Goal: Information Seeking & Learning: Learn about a topic

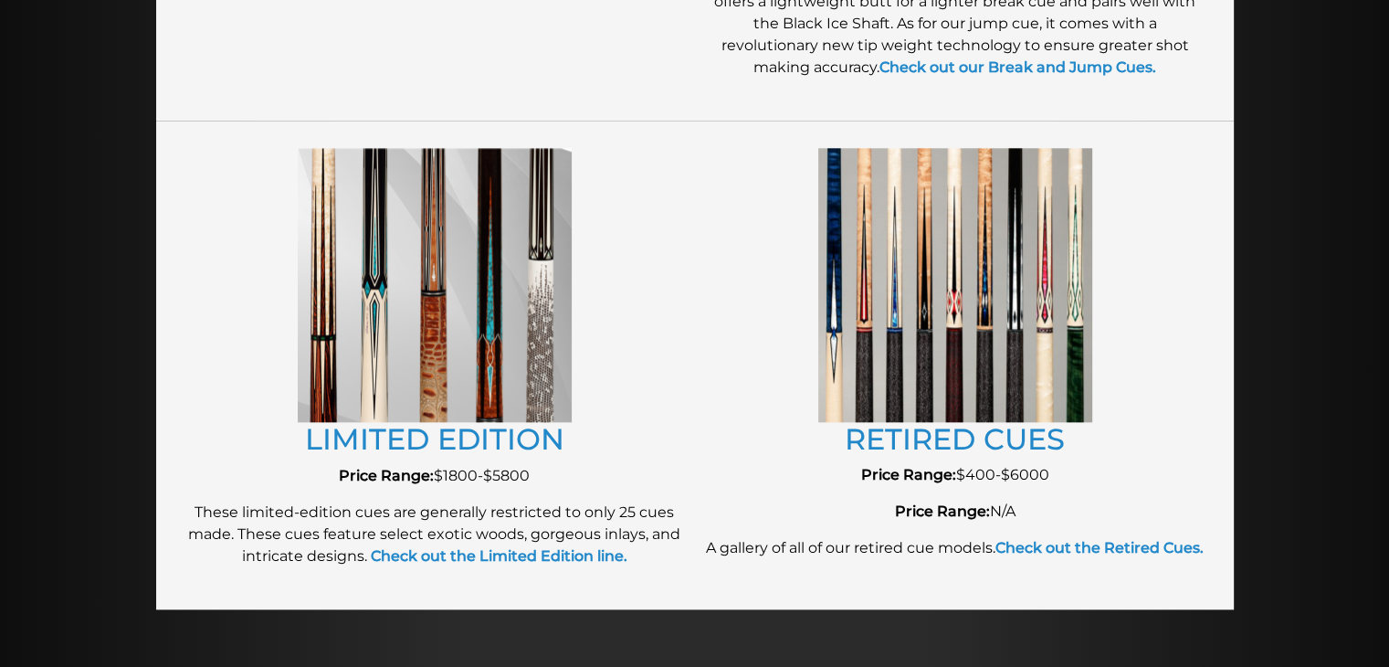
scroll to position [1949, 0]
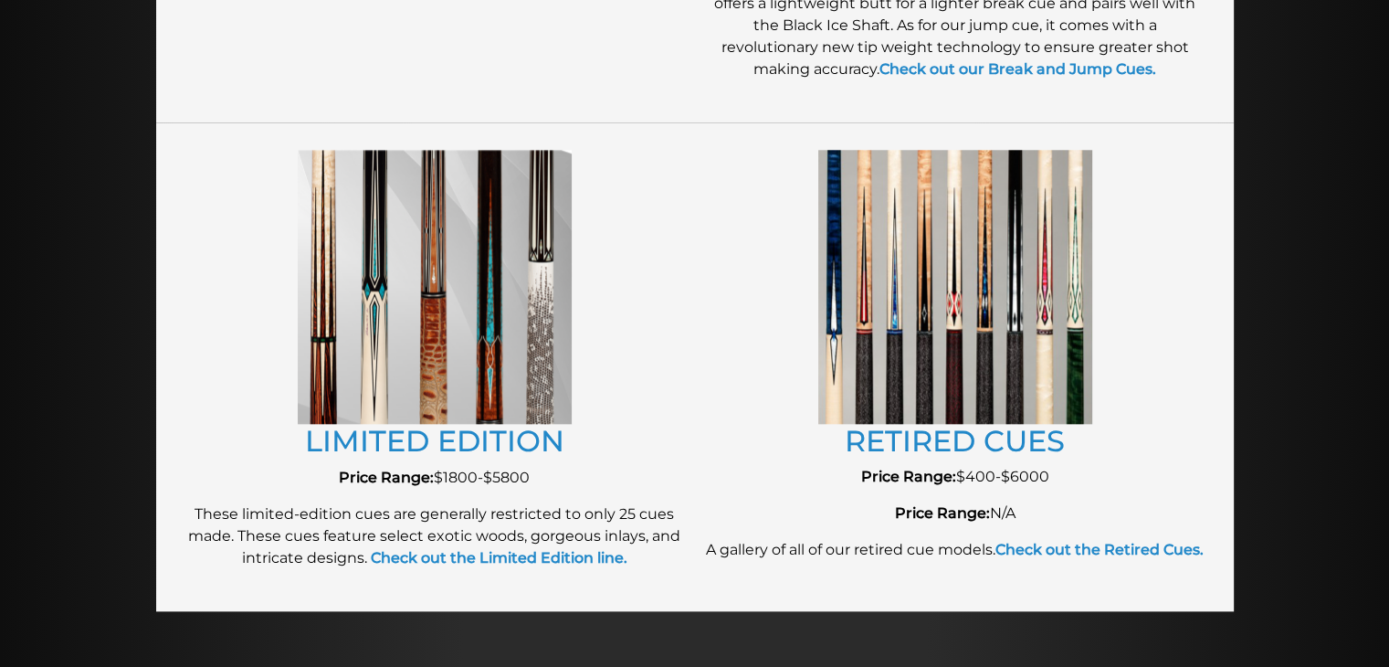
click at [989, 273] on img at bounding box center [955, 286] width 274 height 273
click at [947, 445] on link "RETIRED CUES" at bounding box center [955, 441] width 220 height 36
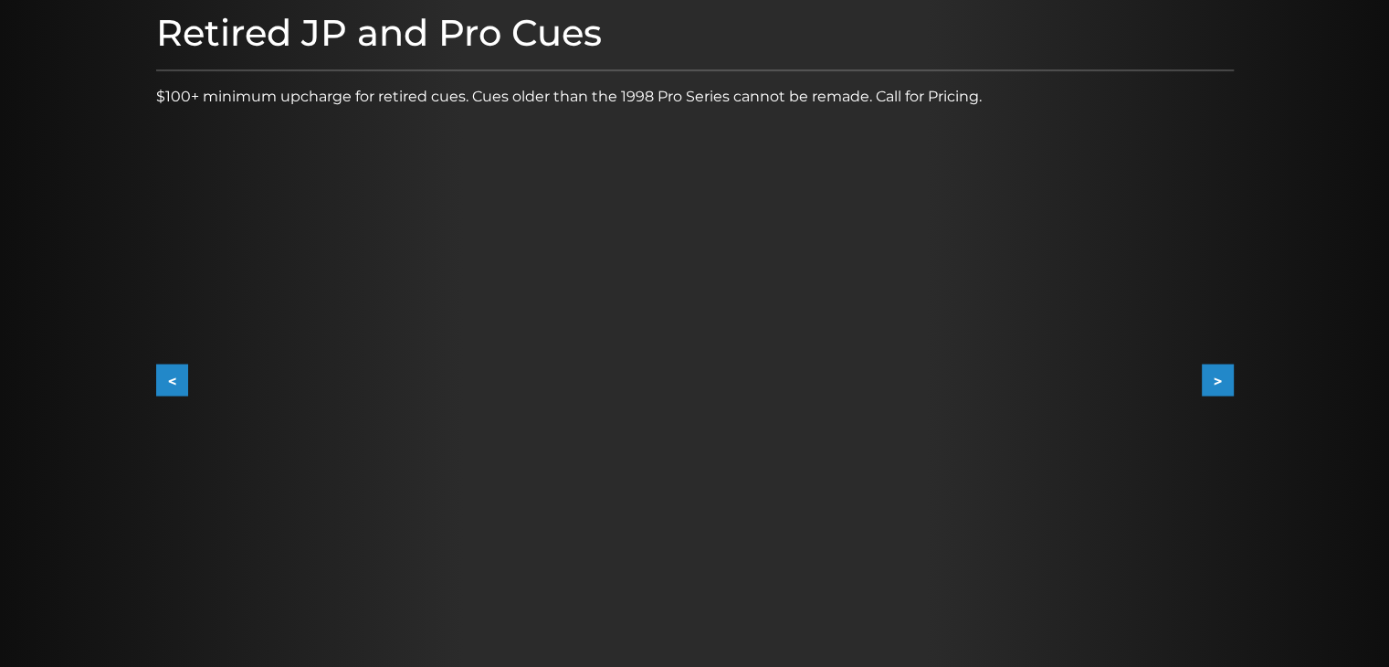
scroll to position [245, 0]
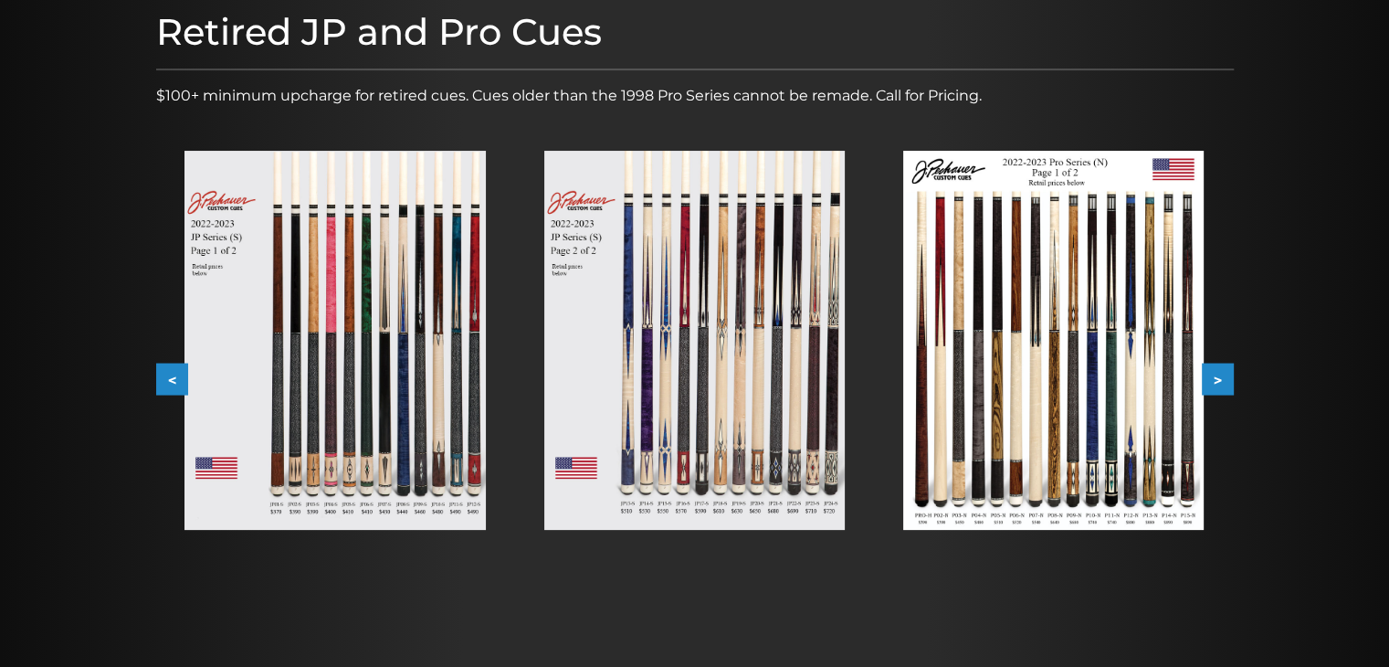
click at [1146, 383] on img at bounding box center [1053, 340] width 300 height 379
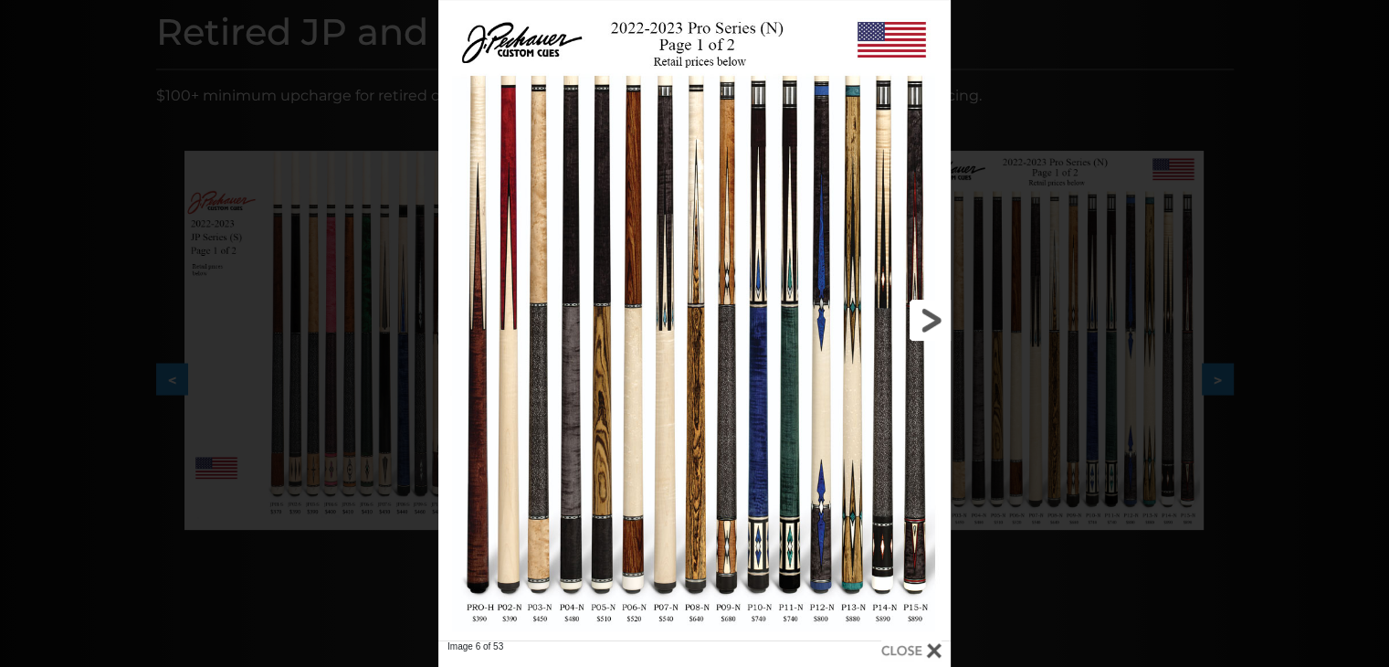
click at [879, 335] on link at bounding box center [836, 320] width 230 height 640
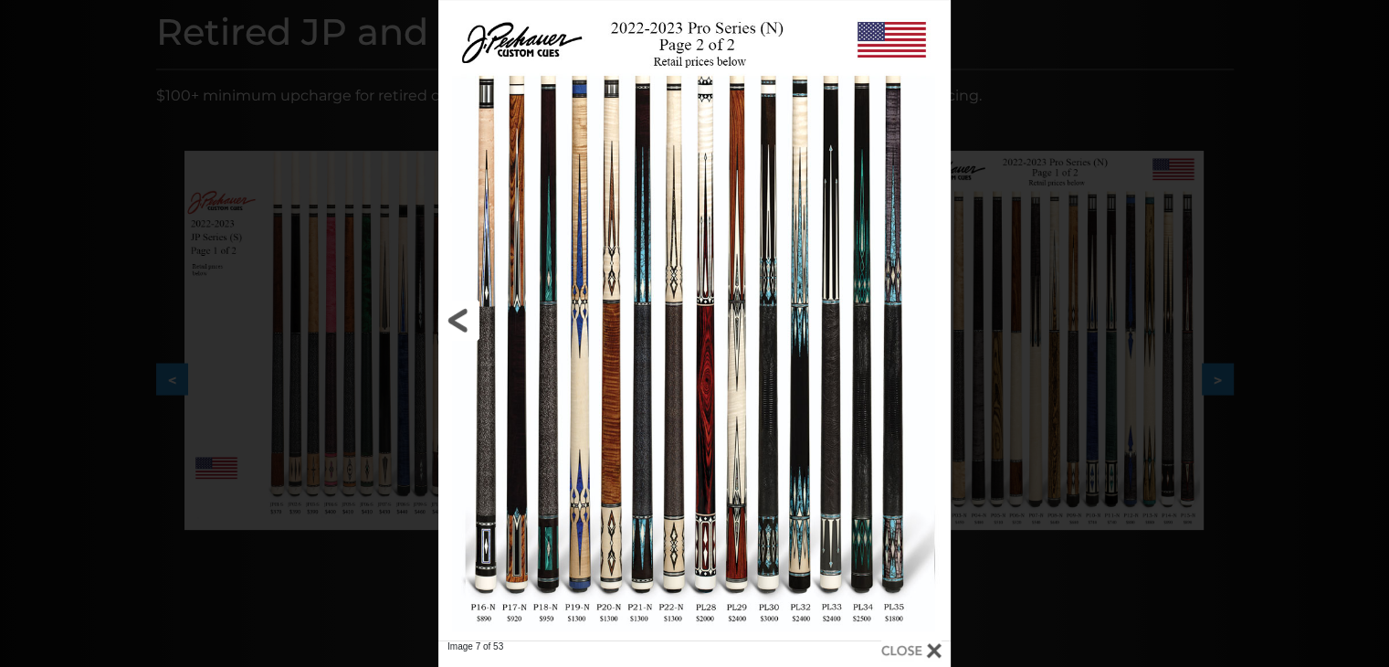
click at [463, 309] on link at bounding box center [553, 320] width 230 height 640
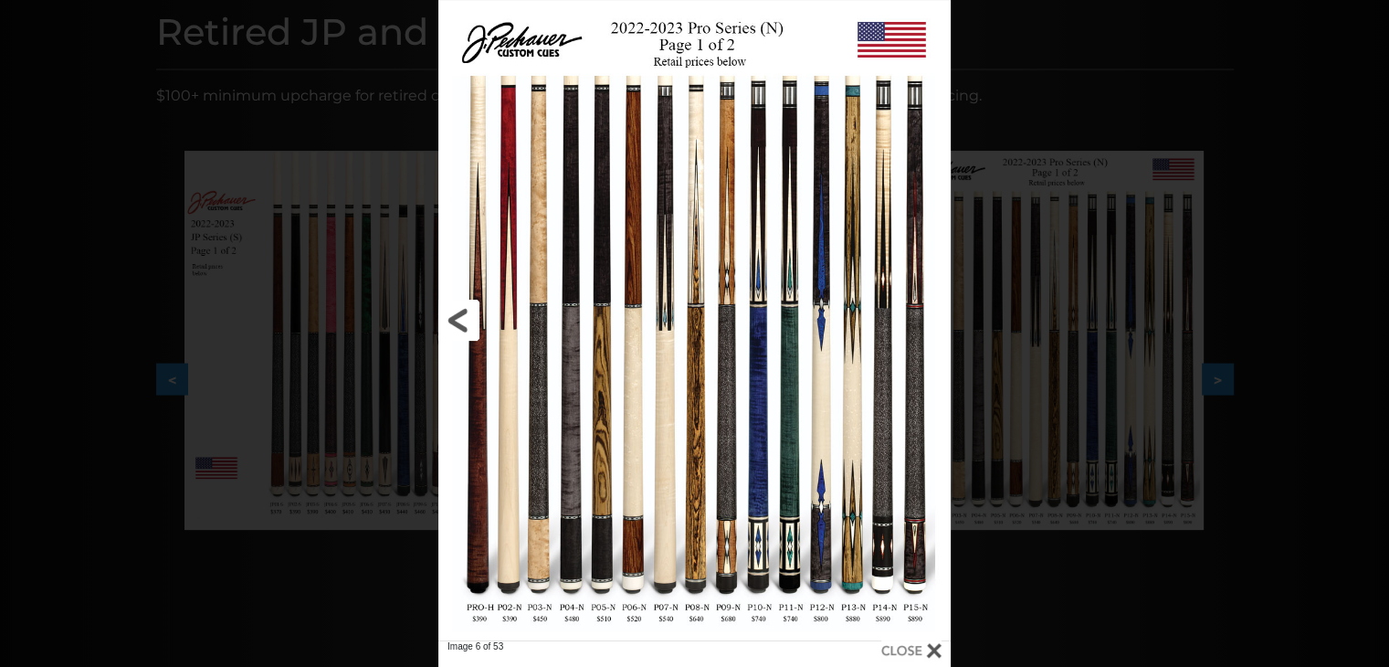
click at [463, 309] on link at bounding box center [553, 320] width 230 height 640
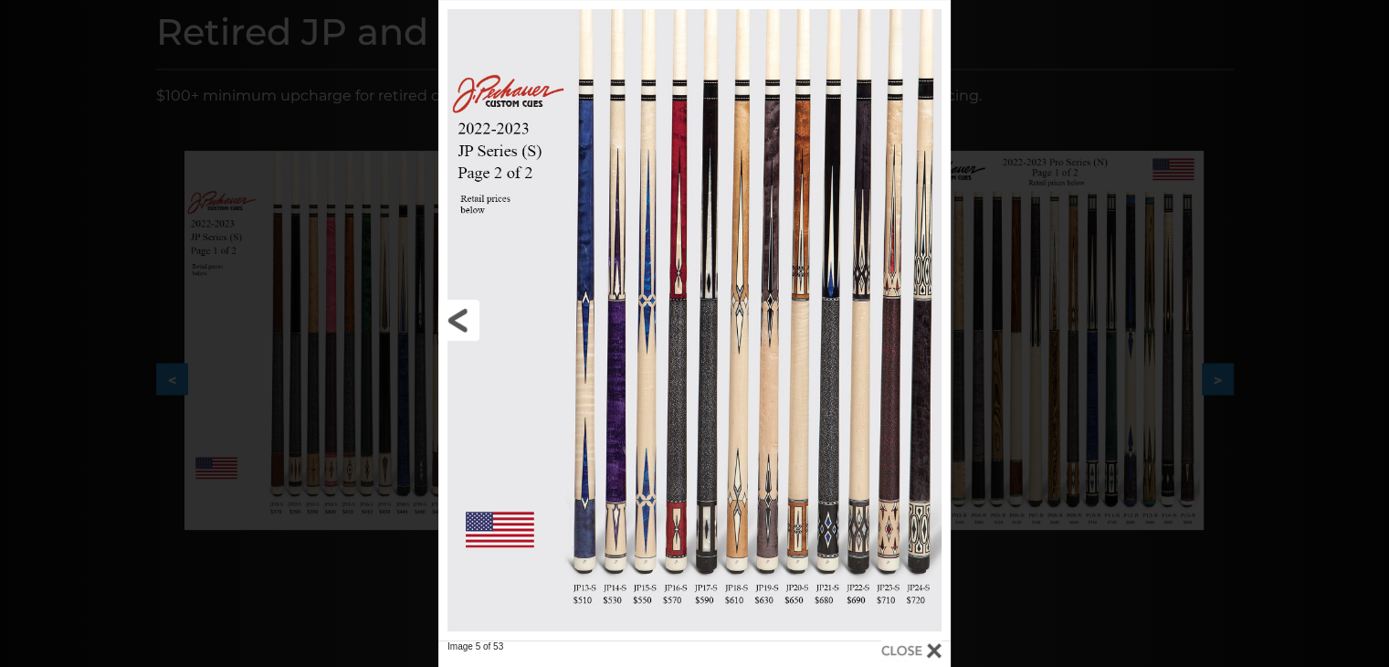
scroll to position [413, 0]
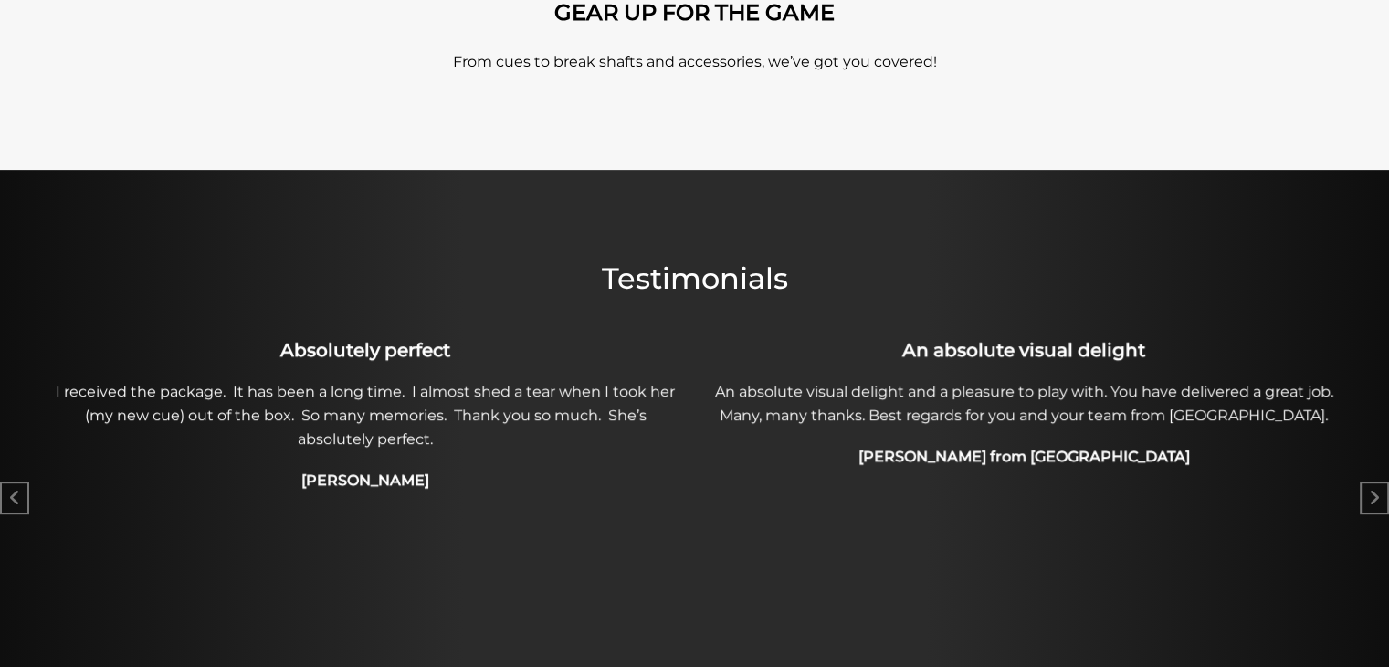
scroll to position [727, 0]
